Goal: Task Accomplishment & Management: Manage account settings

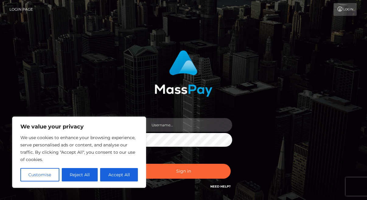
click at [162, 125] on input "text" at bounding box center [189, 125] width 86 height 14
click at [160, 125] on input "text" at bounding box center [189, 125] width 86 height 14
type input "[EMAIL_ADDRESS][DOMAIN_NAME]"
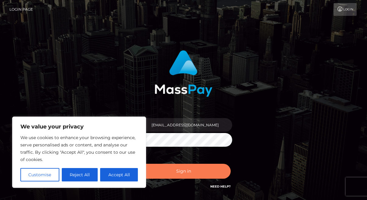
click at [189, 168] on button "Sign in" at bounding box center [183, 171] width 94 height 15
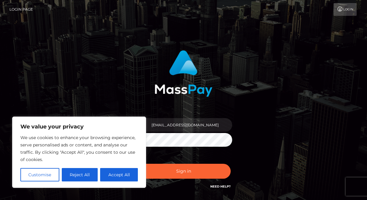
click at [110, 172] on button "Accept All" at bounding box center [119, 174] width 38 height 13
checkbox input "true"
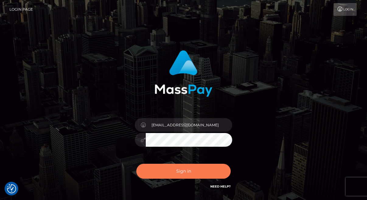
click at [177, 170] on button "Sign in" at bounding box center [183, 171] width 94 height 15
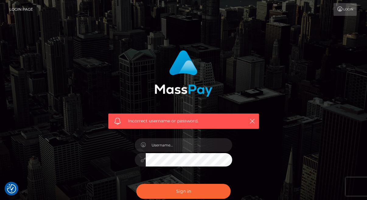
scroll to position [66, 0]
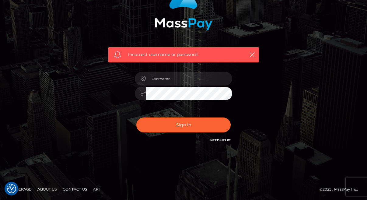
click at [226, 138] on link "Need Help?" at bounding box center [220, 140] width 20 height 4
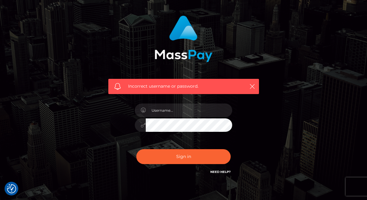
scroll to position [0, 0]
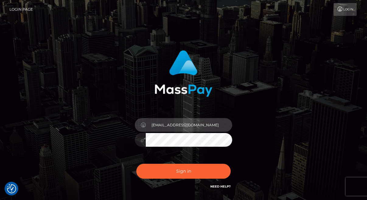
click at [212, 124] on input "[EMAIL_ADDRESS][DOMAIN_NAME]" at bounding box center [189, 125] width 86 height 14
click at [212, 124] on input "venereinpelliccia28@gmail.com" at bounding box center [189, 125] width 86 height 14
click at [177, 127] on input "venereinpelliccia28@gmail.com" at bounding box center [189, 125] width 86 height 14
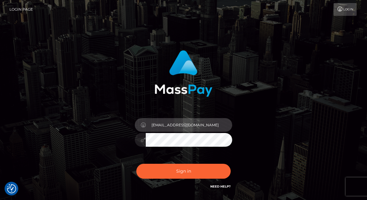
click at [177, 127] on input "venereinpelliccia28@gmail.com" at bounding box center [189, 125] width 86 height 14
click at [207, 123] on input "venereinpelliccia28@gmail.com" at bounding box center [189, 125] width 86 height 14
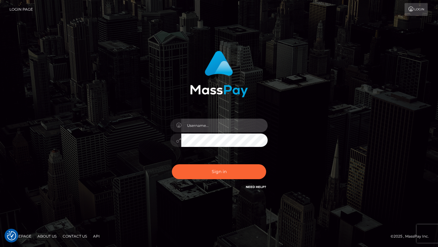
click at [206, 132] on input "text" at bounding box center [224, 126] width 86 height 14
type input "28-07-2003"
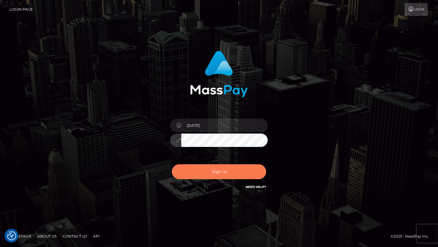
click at [236, 173] on button "Sign in" at bounding box center [219, 171] width 94 height 15
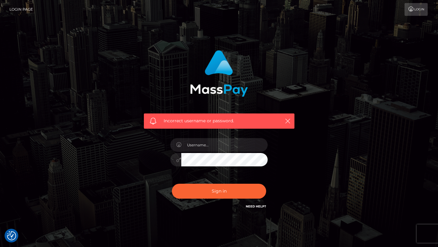
scroll to position [19, 0]
